Goal: Information Seeking & Learning: Check status

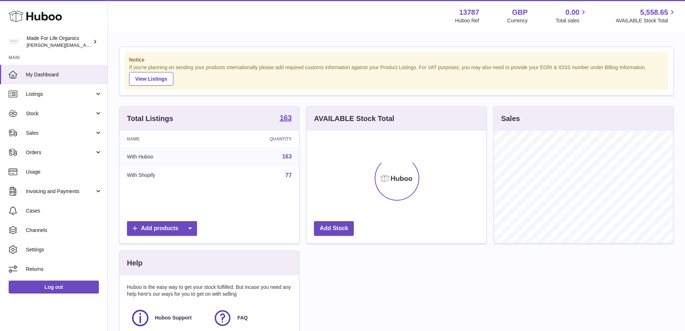
scroll to position [112, 179]
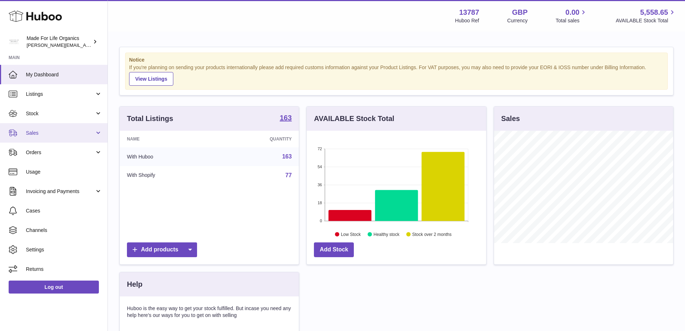
click at [27, 132] on span "Sales" at bounding box center [60, 132] width 69 height 7
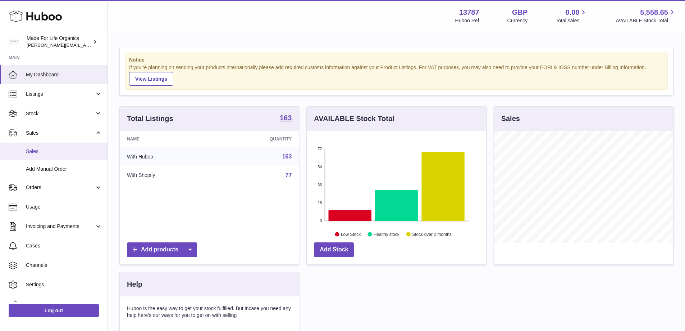
click at [41, 154] on span "Sales" at bounding box center [64, 151] width 76 height 7
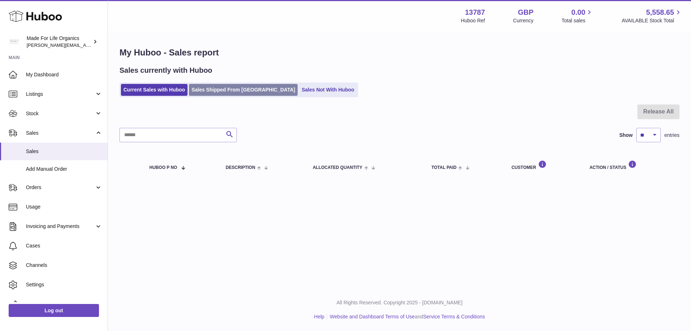
click at [220, 90] on link "Sales Shipped From [GEOGRAPHIC_DATA]" at bounding box center [243, 90] width 109 height 12
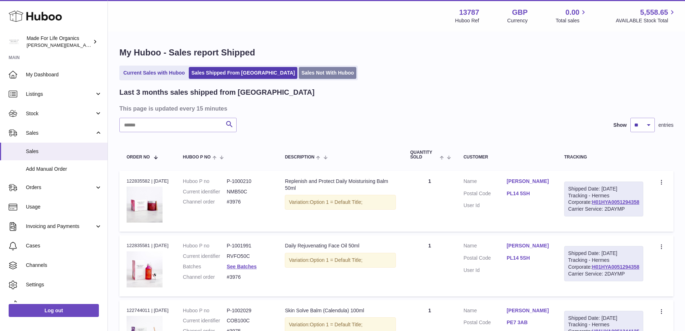
click at [299, 69] on link "Sales Not With Huboo" at bounding box center [328, 73] width 58 height 12
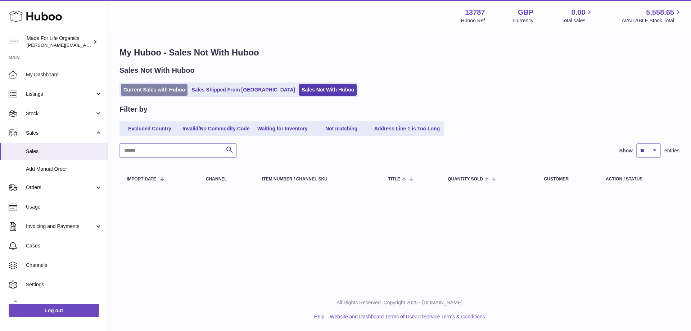
click at [144, 87] on link "Current Sales with Huboo" at bounding box center [154, 90] width 67 height 12
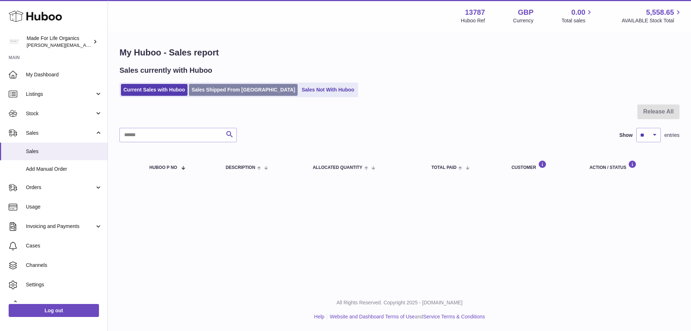
click at [232, 87] on link "Sales Shipped From Huboo" at bounding box center [243, 90] width 109 height 12
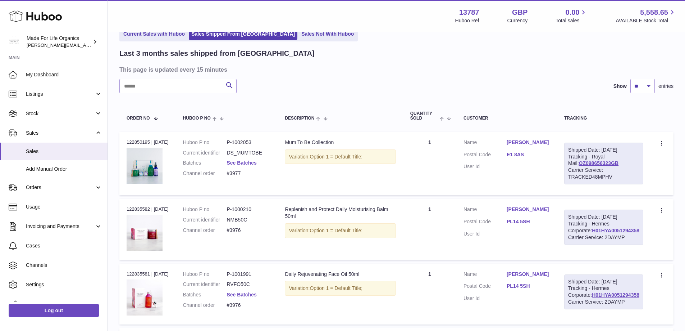
scroll to position [36, 0]
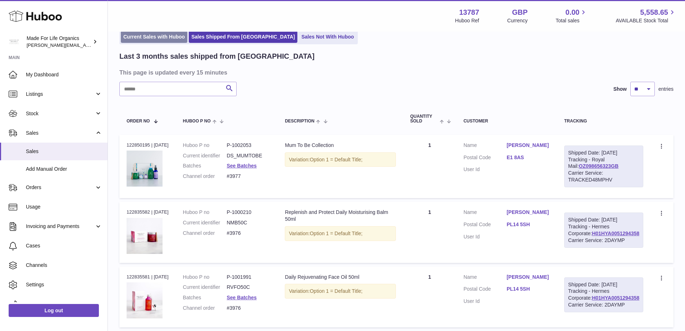
click at [136, 36] on link "Current Sales with Huboo" at bounding box center [154, 37] width 67 height 12
